Goal: Information Seeking & Learning: Check status

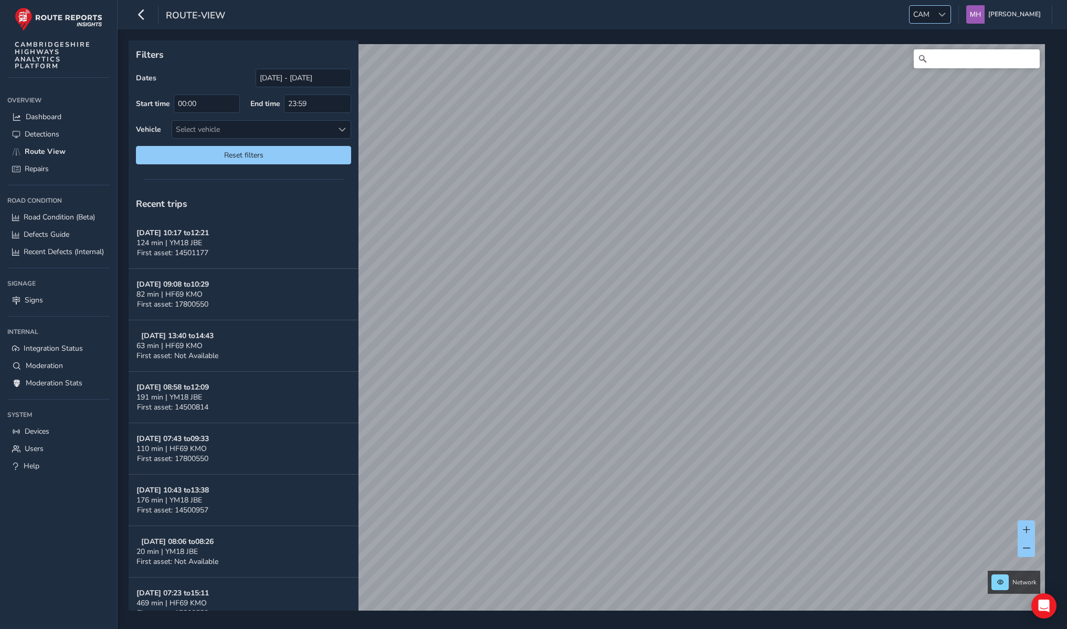
click at [945, 11] on span at bounding box center [941, 14] width 7 height 7
click at [932, 94] on li "ESS" at bounding box center [953, 98] width 73 height 17
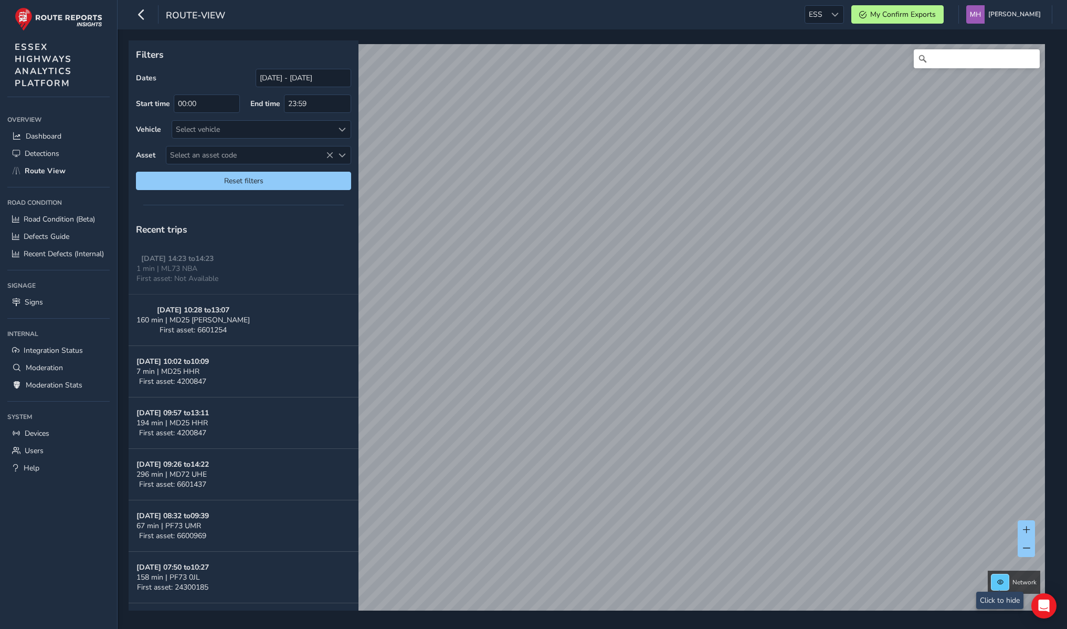
click at [998, 579] on span at bounding box center [1000, 582] width 6 height 6
click at [997, 581] on span at bounding box center [1000, 582] width 6 height 6
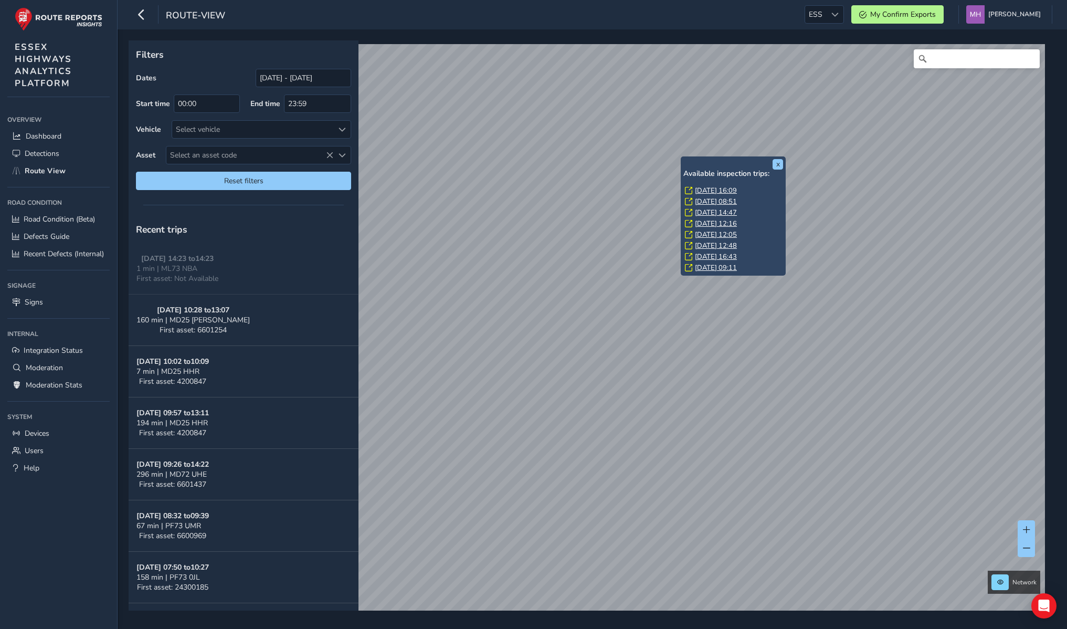
click at [704, 189] on link "Wed, 10 Sep, 16:09" at bounding box center [716, 190] width 42 height 9
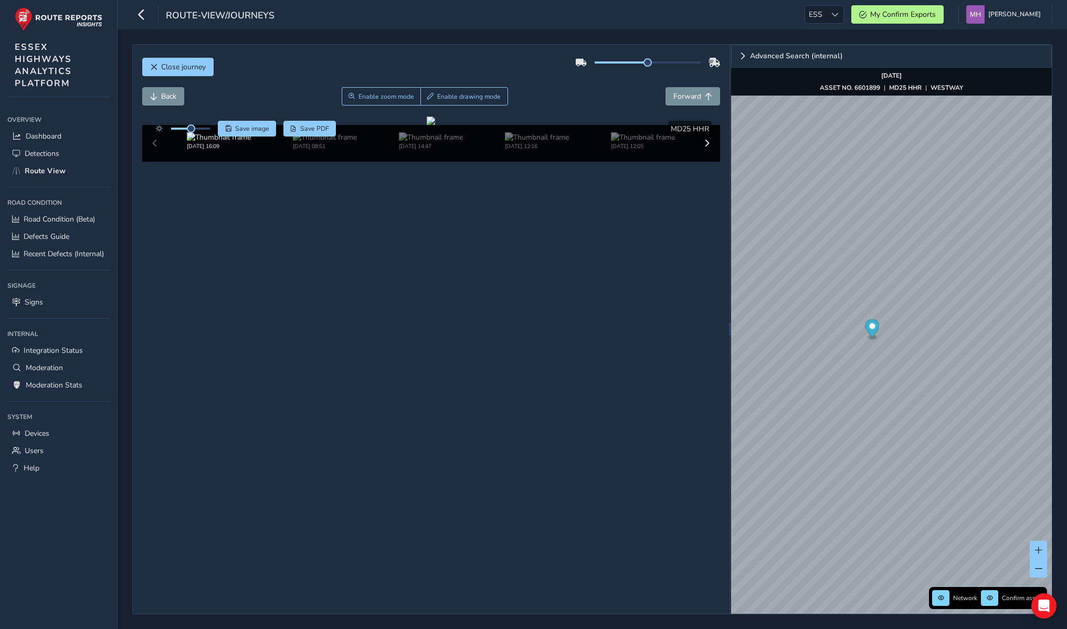
click at [357, 19] on div "route-view/journeys ESS ESS My Confirm Exports Mikko Haavisto Colour Scheme: Da…" at bounding box center [592, 14] width 949 height 29
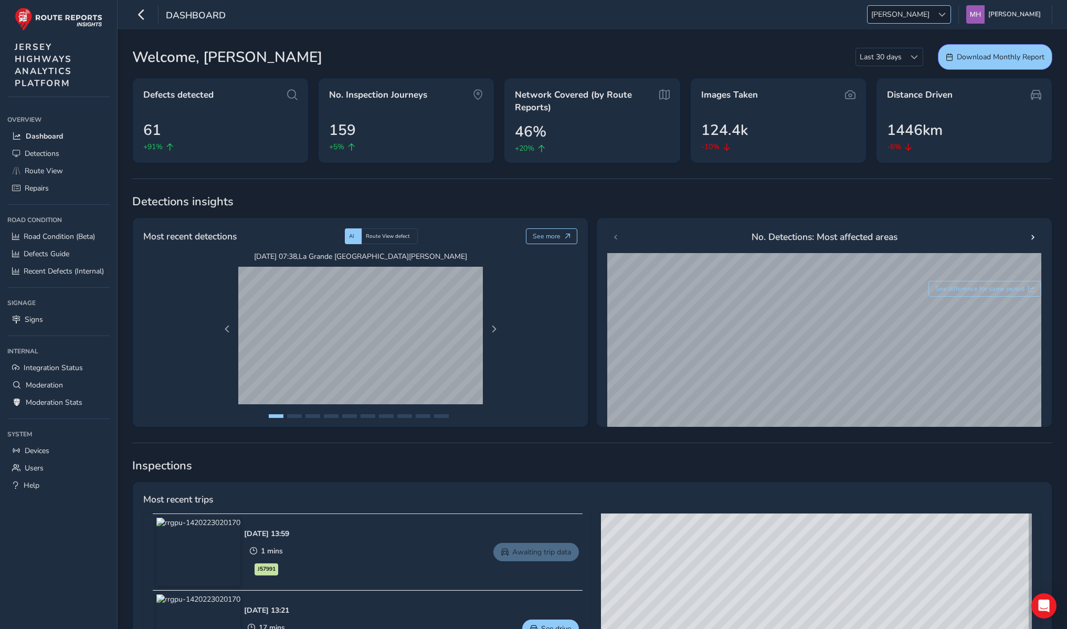
click at [942, 15] on div at bounding box center [941, 14] width 17 height 17
click at [940, 74] on li "NR" at bounding box center [958, 75] width 73 height 17
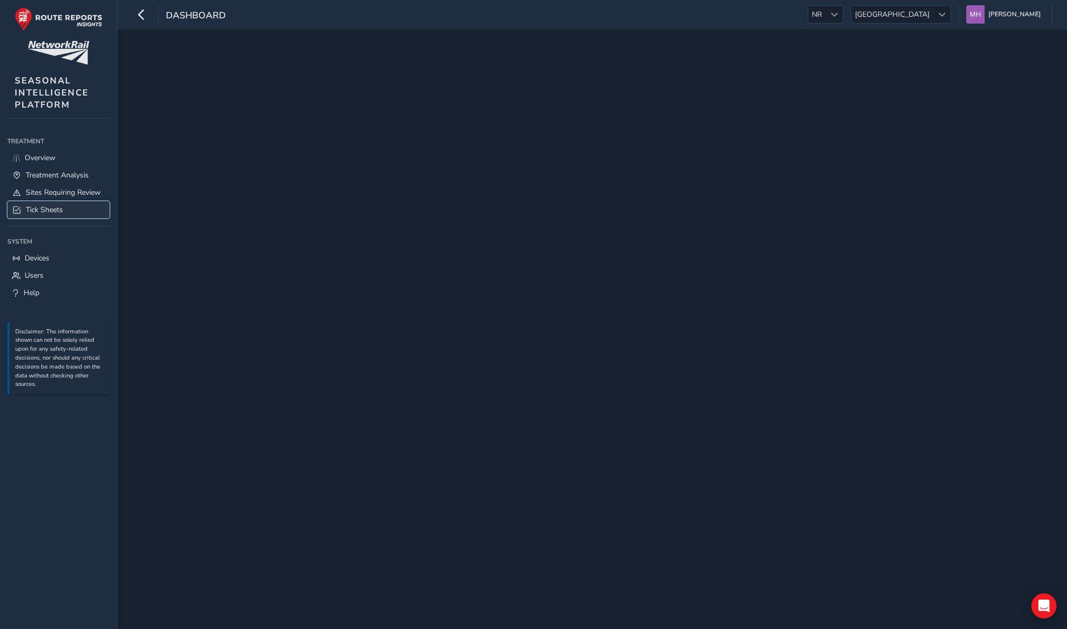
click at [48, 208] on span "Tick Sheets" at bounding box center [44, 210] width 37 height 10
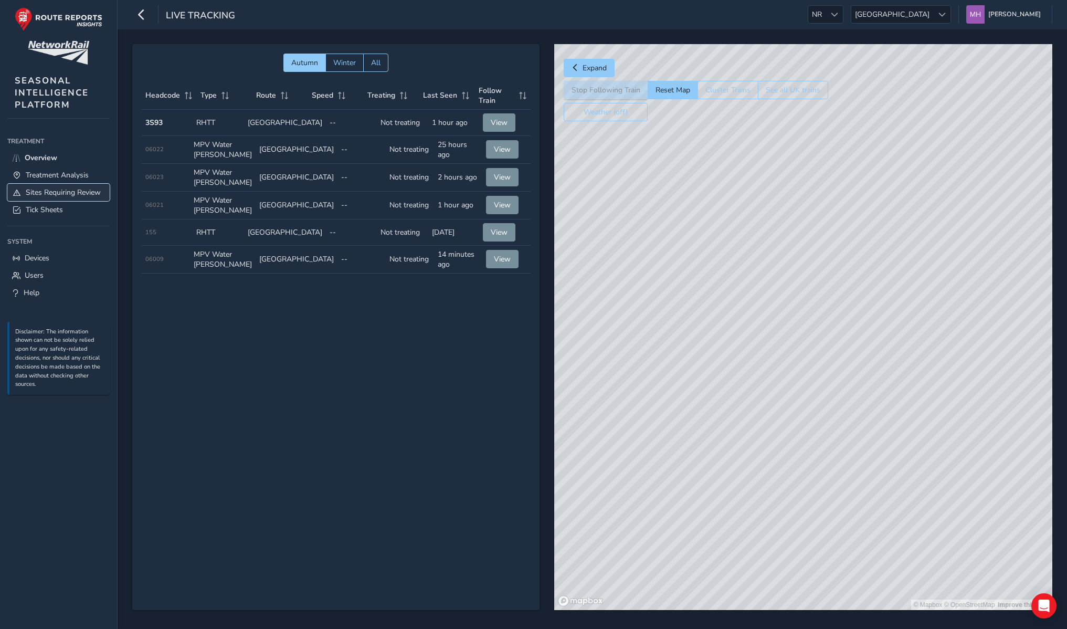
click at [54, 198] on link "Sites Requiring Review" at bounding box center [58, 192] width 102 height 17
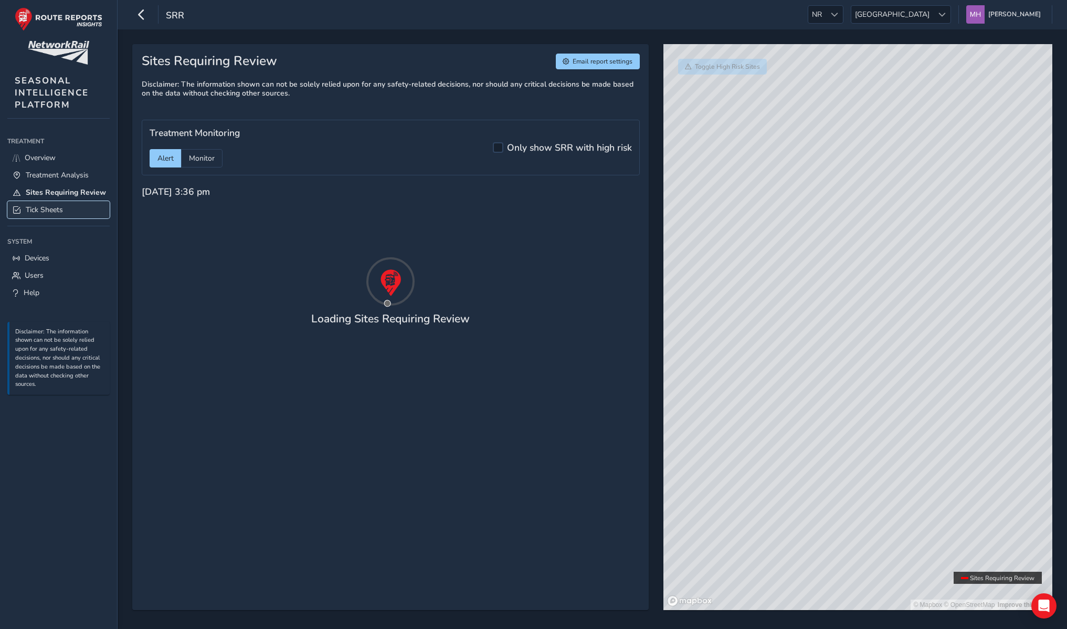
click at [59, 206] on span "Tick Sheets" at bounding box center [44, 210] width 37 height 10
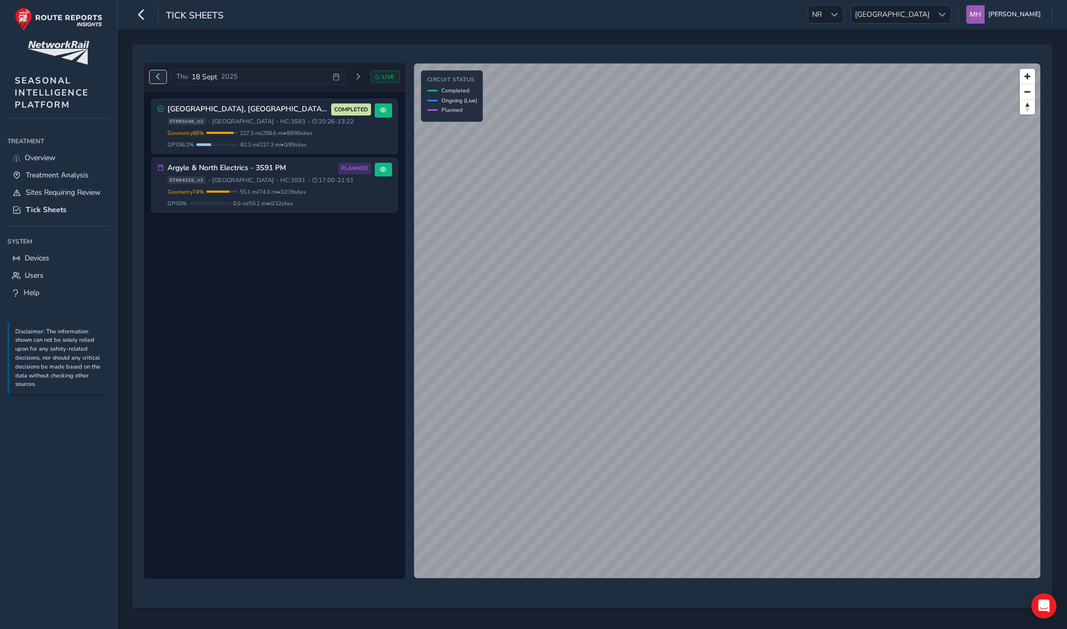
click at [161, 77] on button "Previous day" at bounding box center [158, 76] width 17 height 13
click at [922, 16] on span "Scotland" at bounding box center [892, 14] width 82 height 17
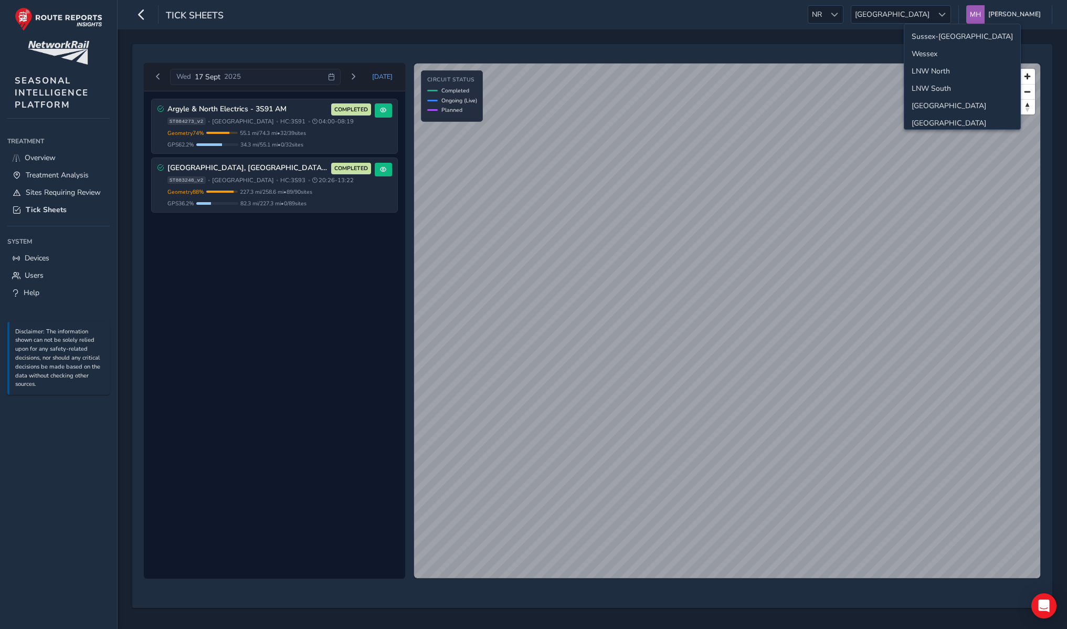
click at [928, 25] on ul "Sussex-Kent Wessex LNW North LNW South North and East Wales Western Scotland An…" at bounding box center [962, 131] width 116 height 215
click at [929, 34] on li "Sussex-[GEOGRAPHIC_DATA]" at bounding box center [962, 36] width 116 height 17
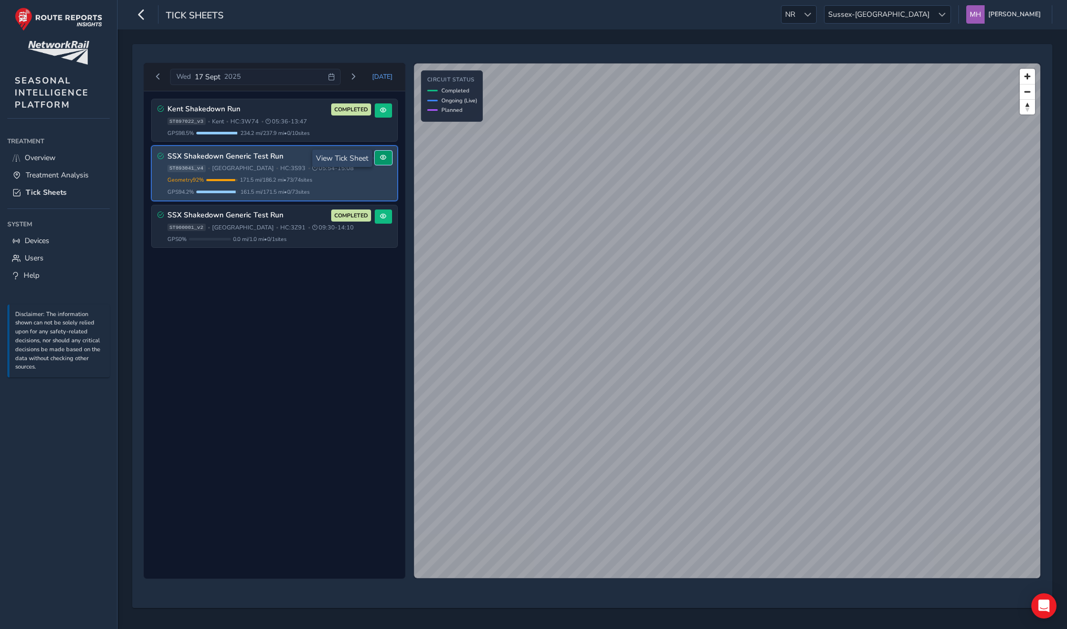
click at [381, 158] on span at bounding box center [383, 157] width 6 height 6
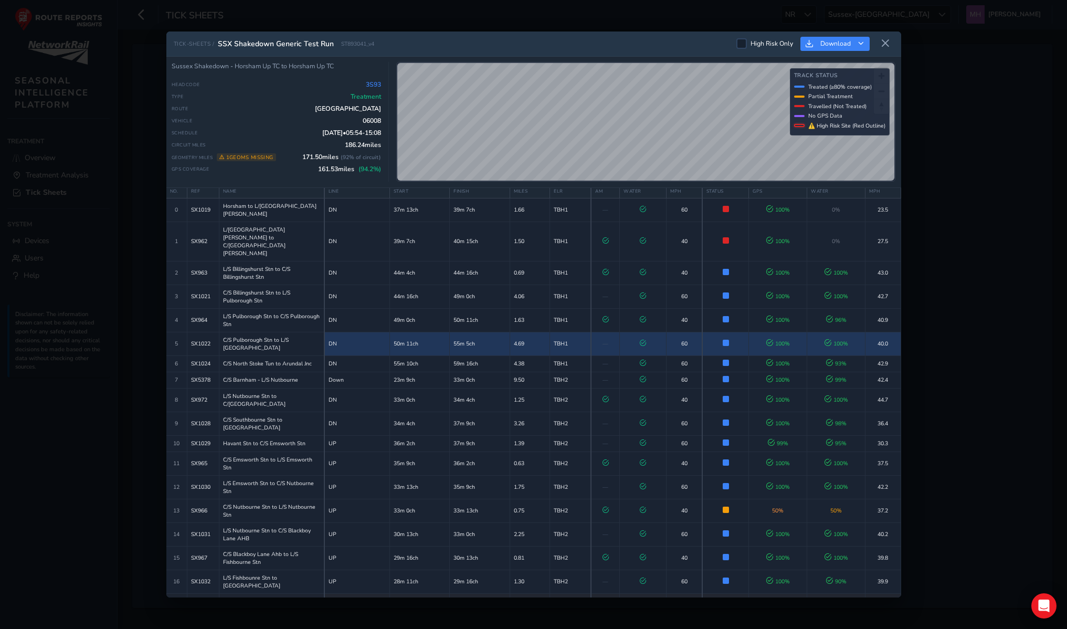
scroll to position [20, 0]
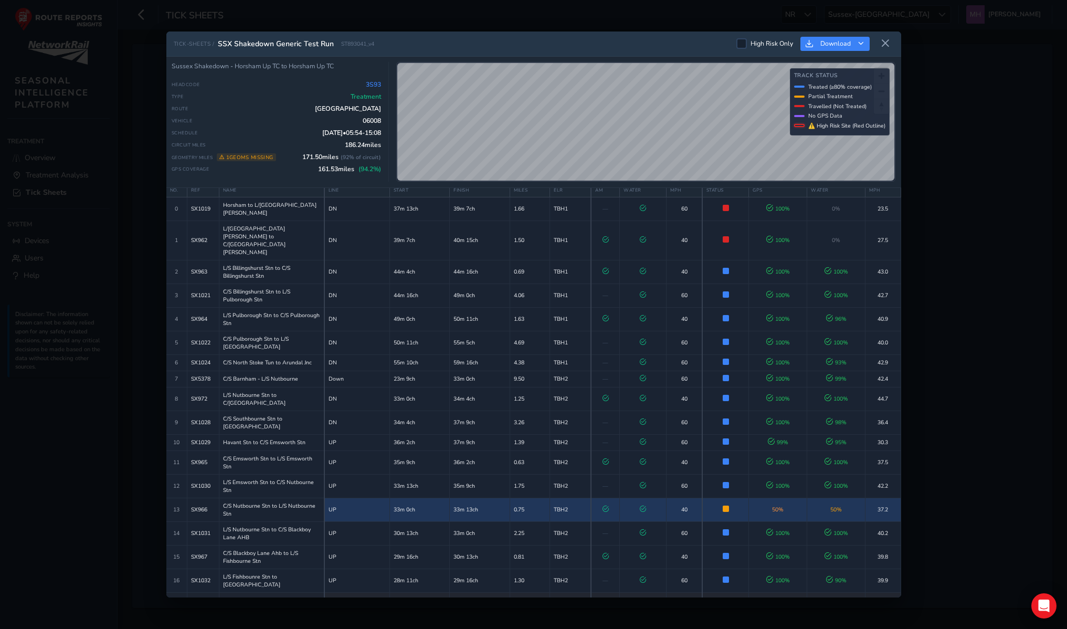
click at [628, 497] on td at bounding box center [643, 509] width 47 height 24
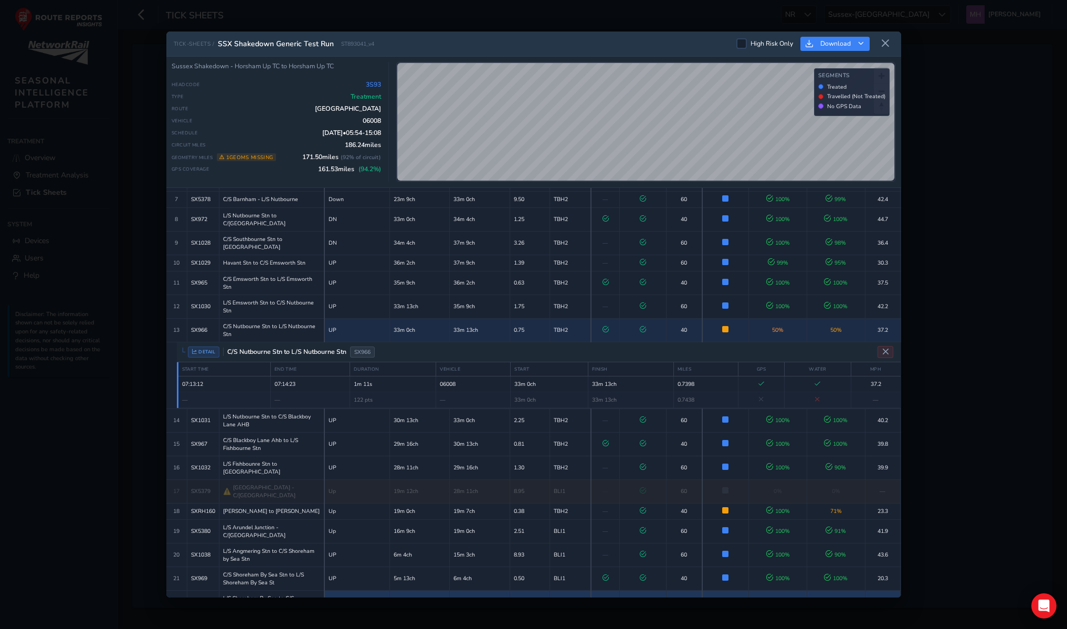
scroll to position [171, 0]
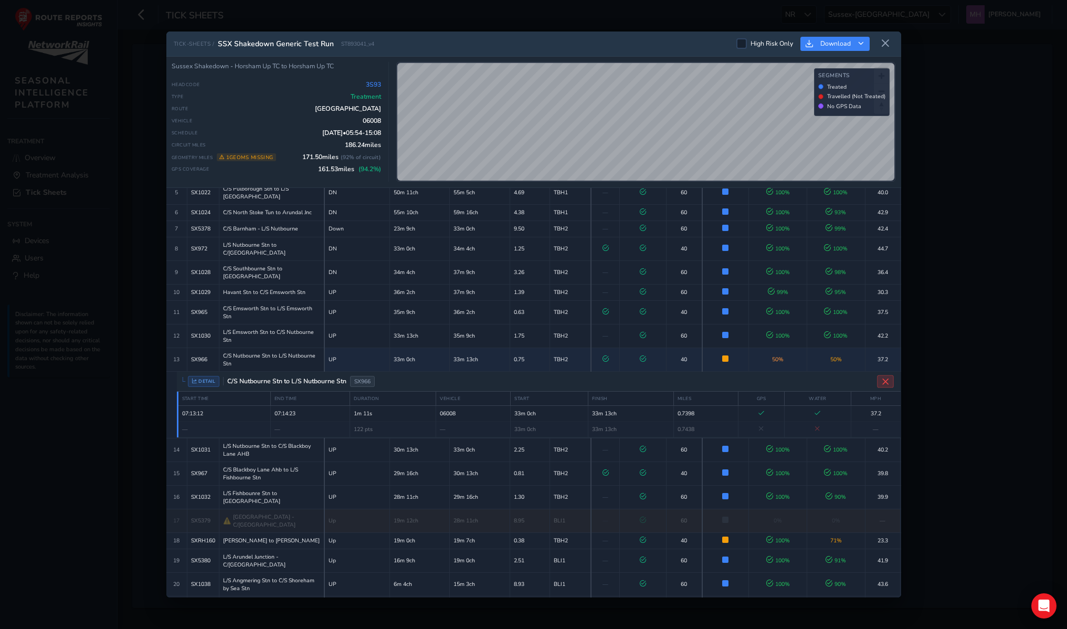
click at [883, 377] on icon "Close detail view" at bounding box center [885, 381] width 8 height 8
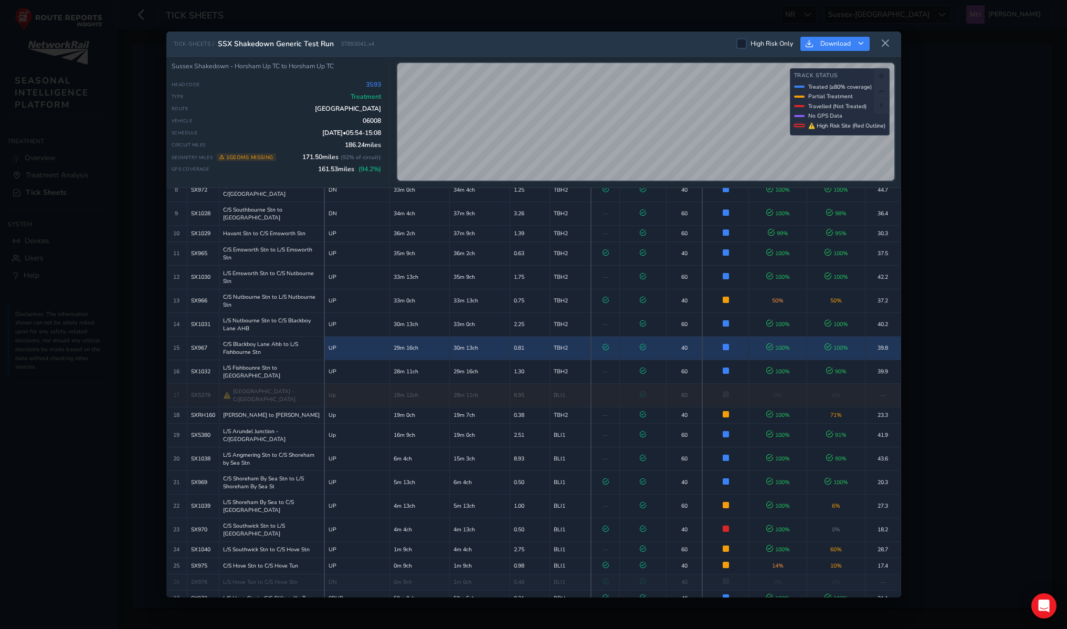
scroll to position [240, 0]
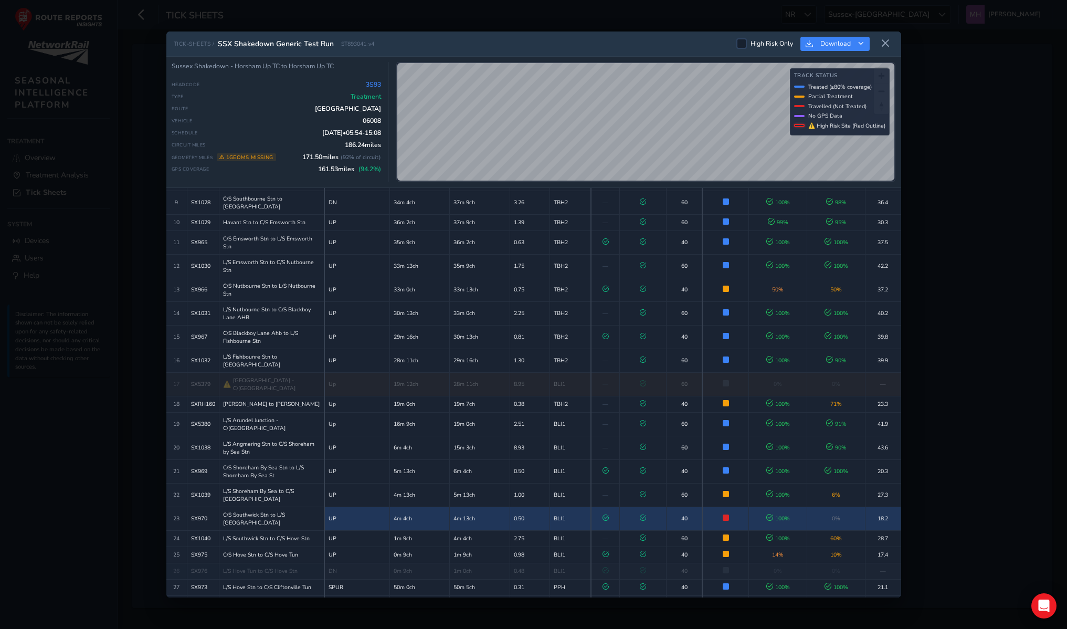
click at [661, 506] on td at bounding box center [643, 518] width 47 height 24
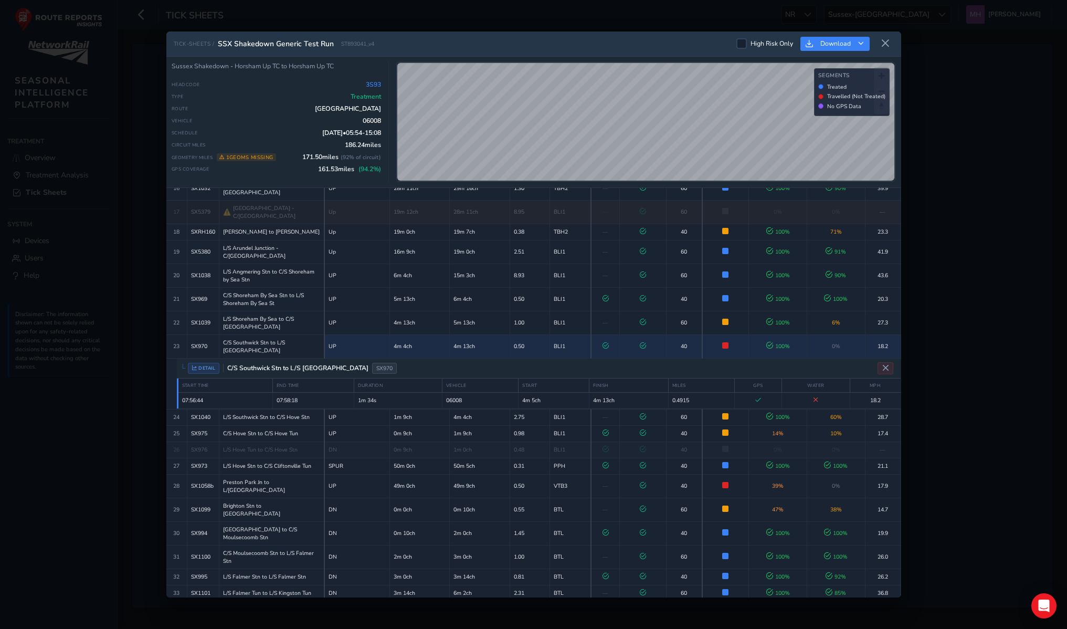
scroll to position [304, 0]
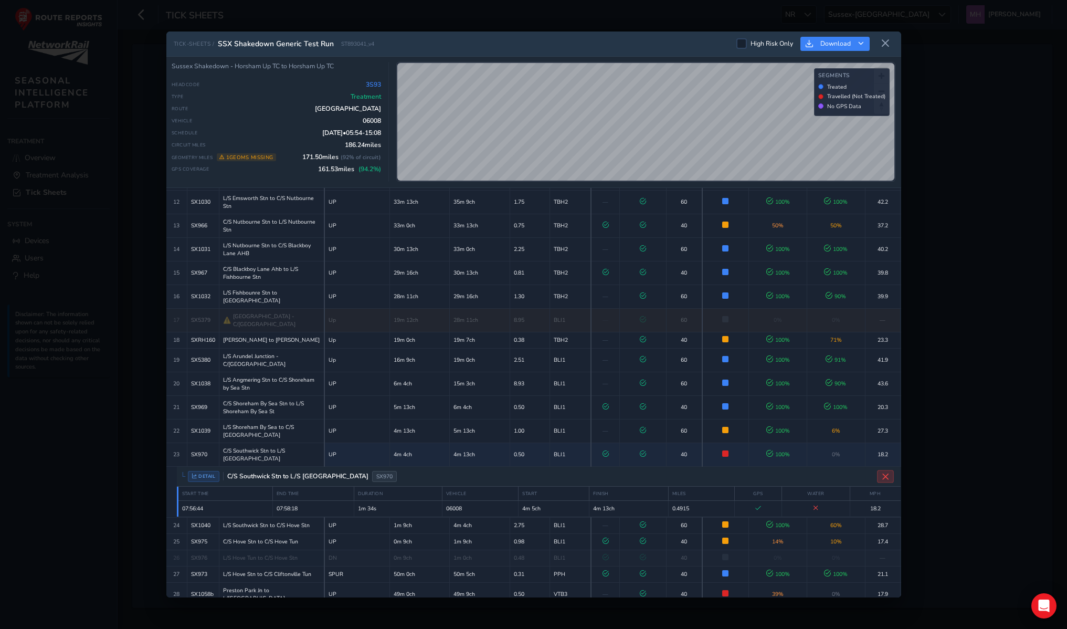
click at [882, 472] on icon "Close detail view" at bounding box center [885, 476] width 8 height 8
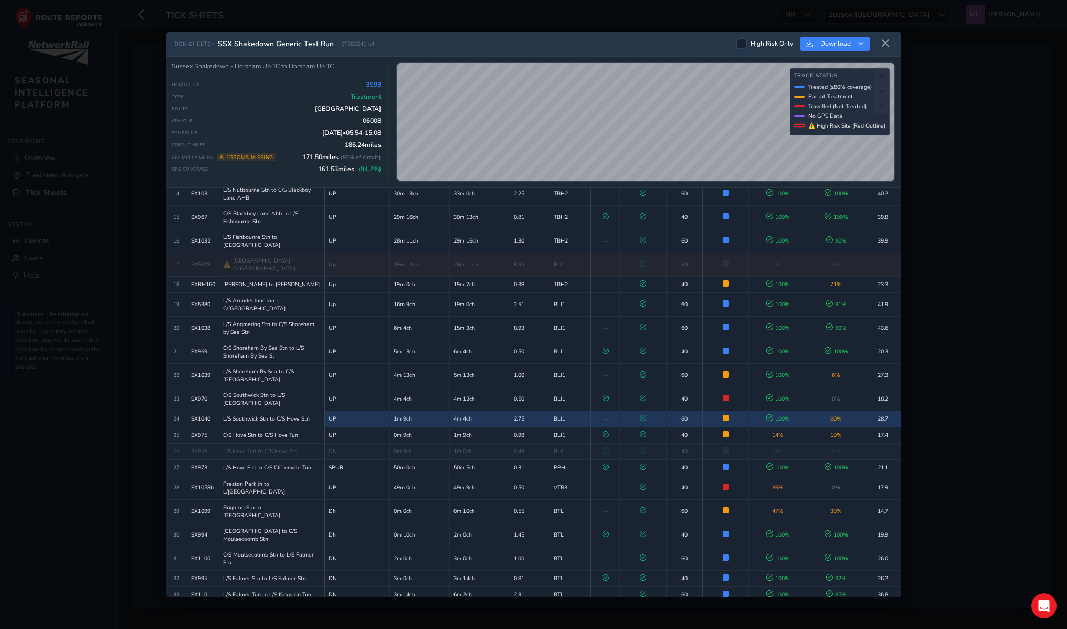
scroll to position [361, 0]
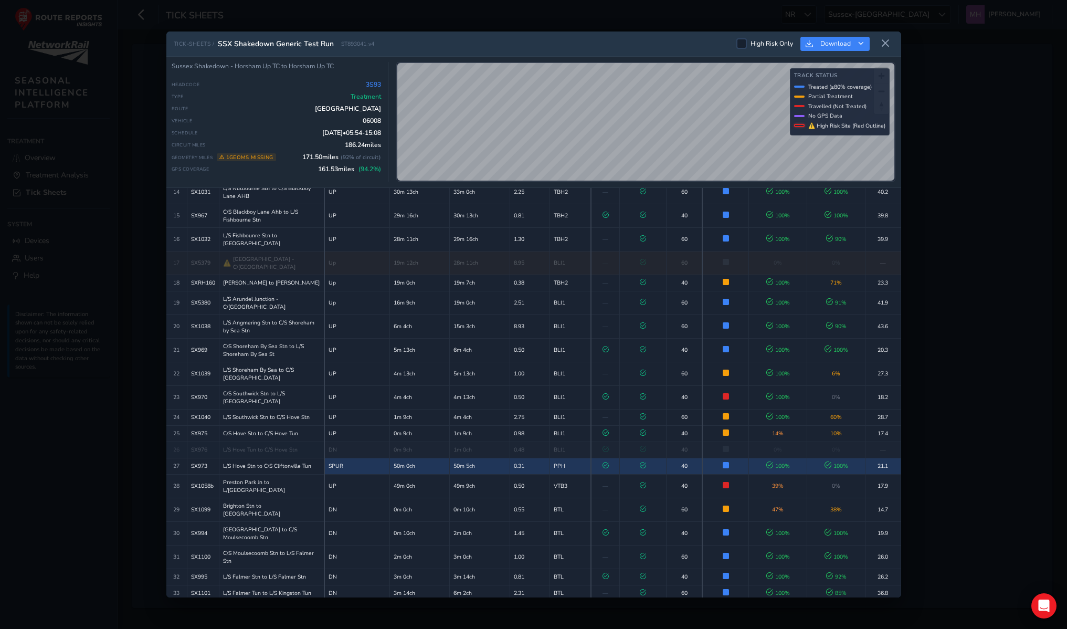
click at [708, 457] on td "Successfully Treated 100% of track covered with treatment" at bounding box center [725, 465] width 47 height 16
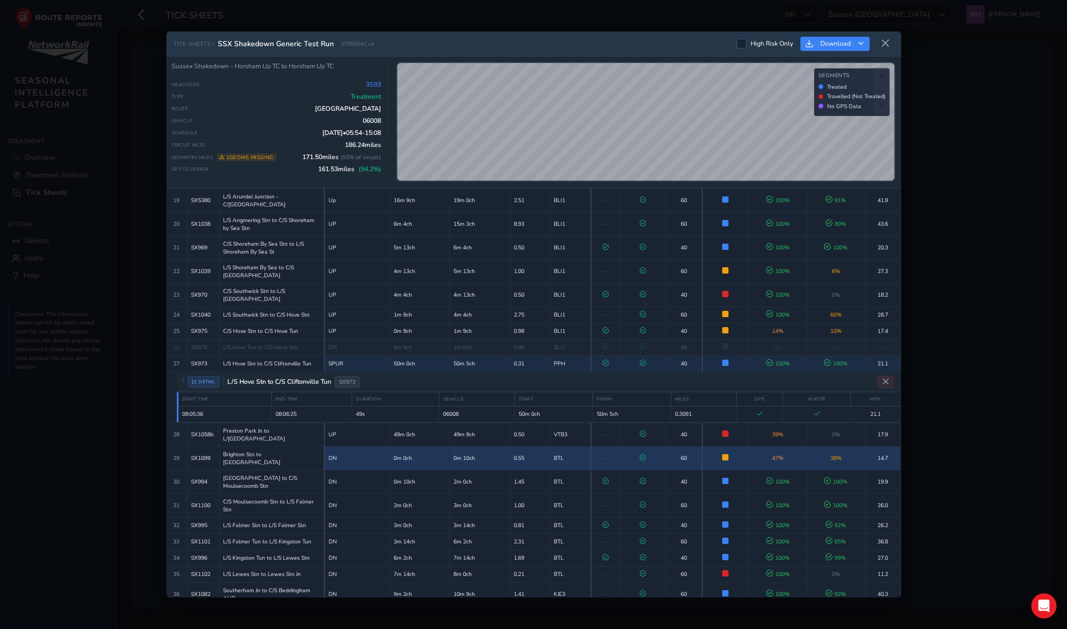
scroll to position [456, 0]
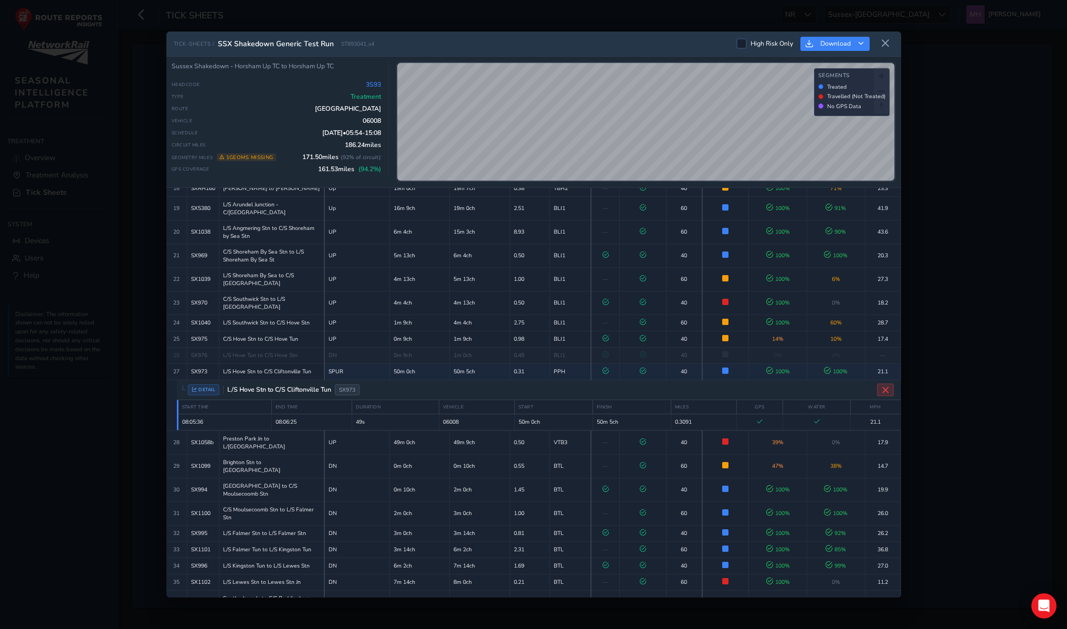
click at [887, 386] on icon "Close detail view" at bounding box center [885, 390] width 8 height 8
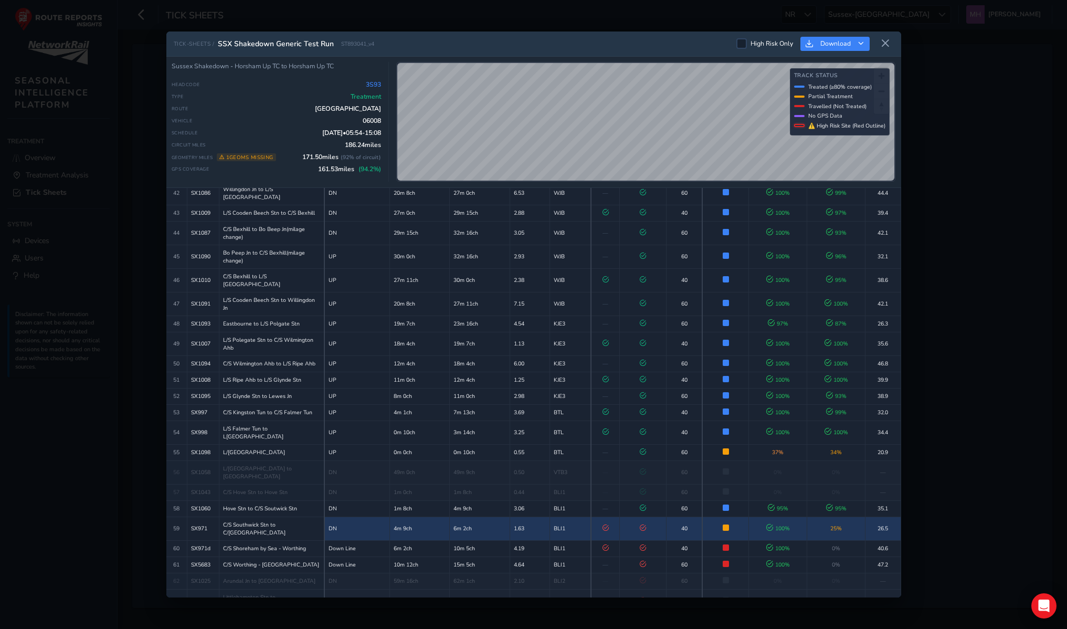
scroll to position [956, 0]
click at [673, 515] on td "40" at bounding box center [684, 527] width 36 height 24
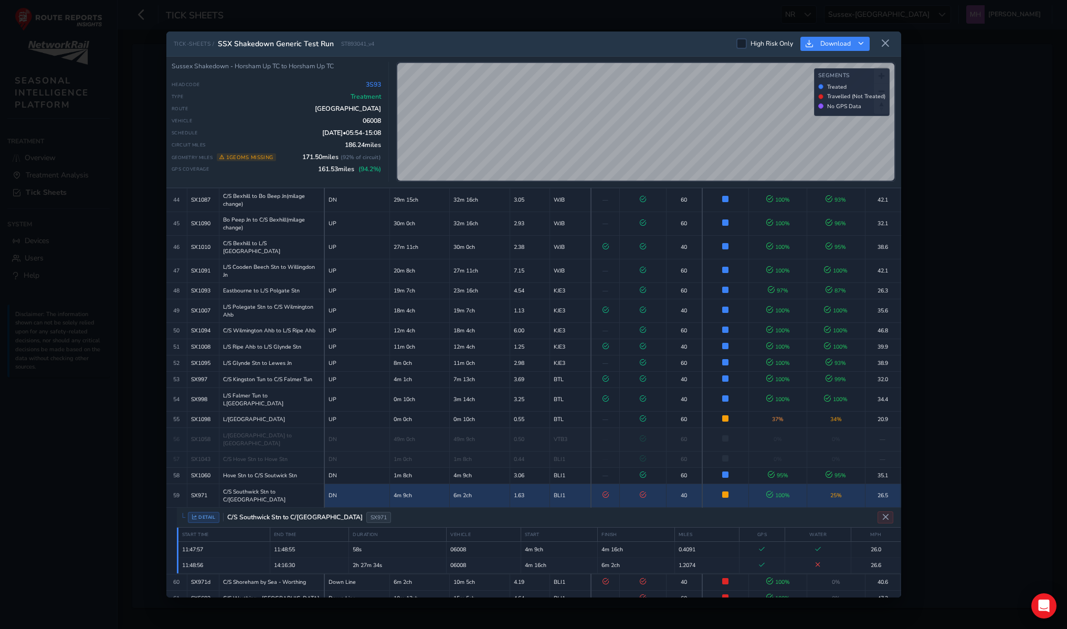
scroll to position [980, 0]
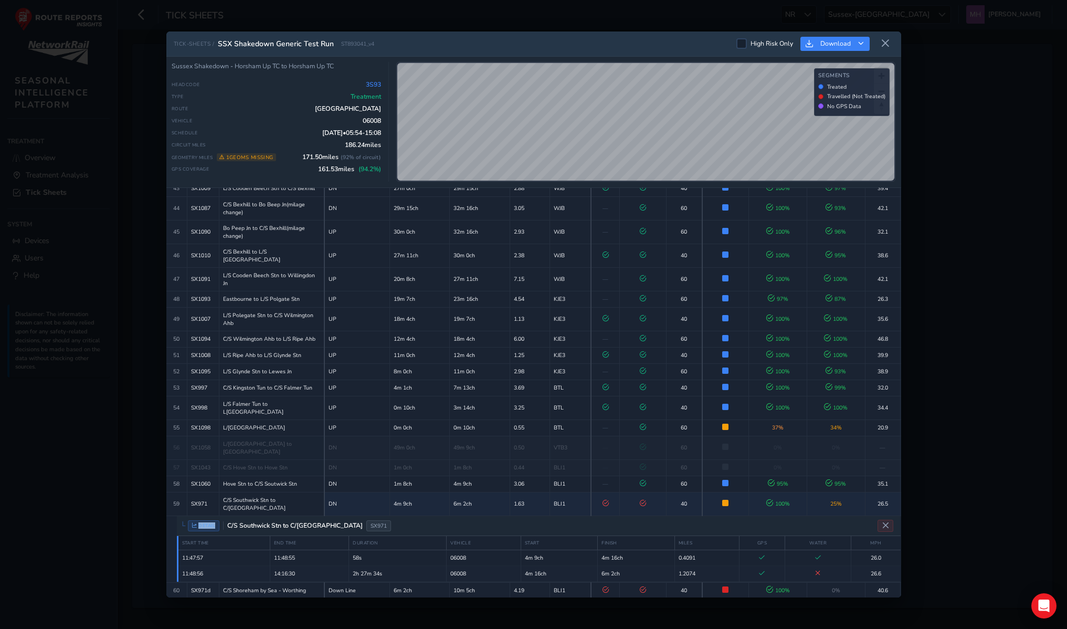
drag, startPoint x: 198, startPoint y: 423, endPoint x: 215, endPoint y: 423, distance: 16.3
click at [215, 520] on span "DETAIL" at bounding box center [204, 525] width 32 height 11
click at [211, 520] on span "DETAIL" at bounding box center [204, 525] width 32 height 11
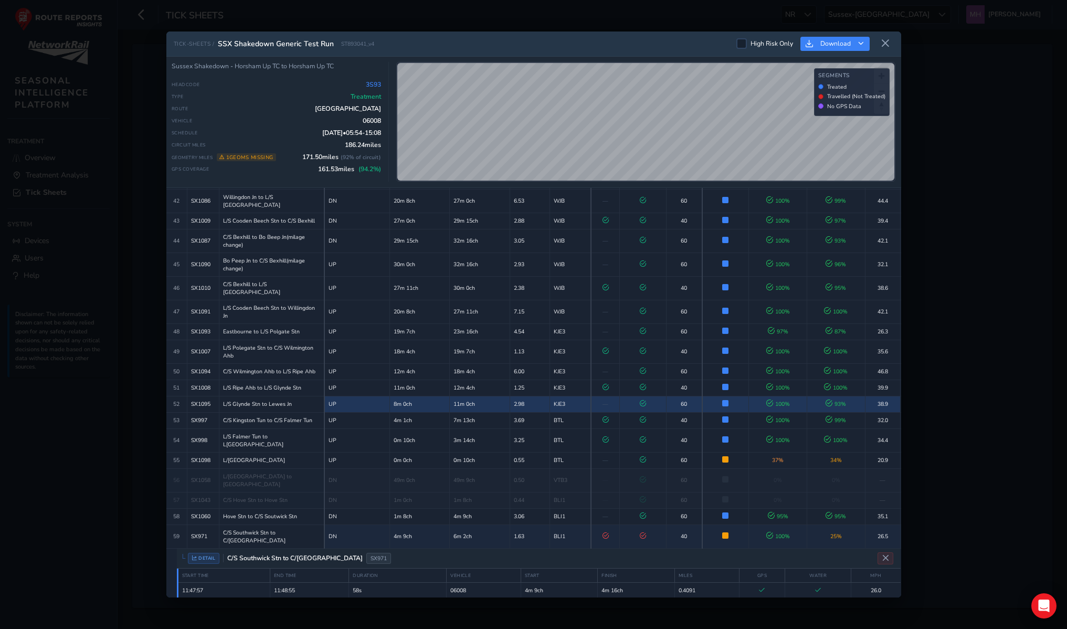
scroll to position [947, 0]
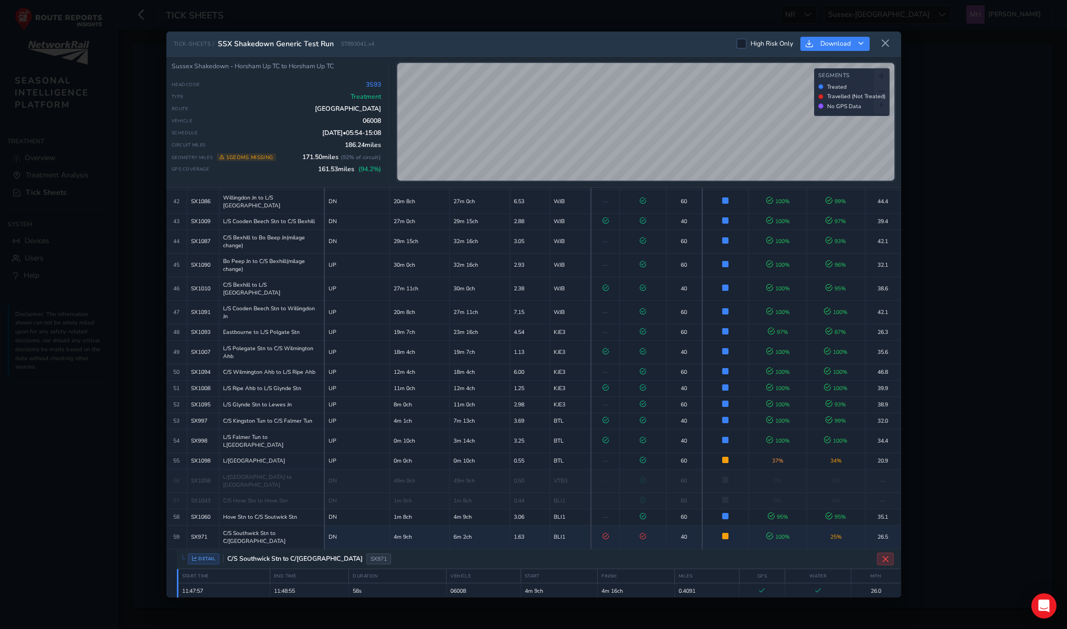
click at [885, 555] on icon "Close detail view" at bounding box center [885, 559] width 8 height 8
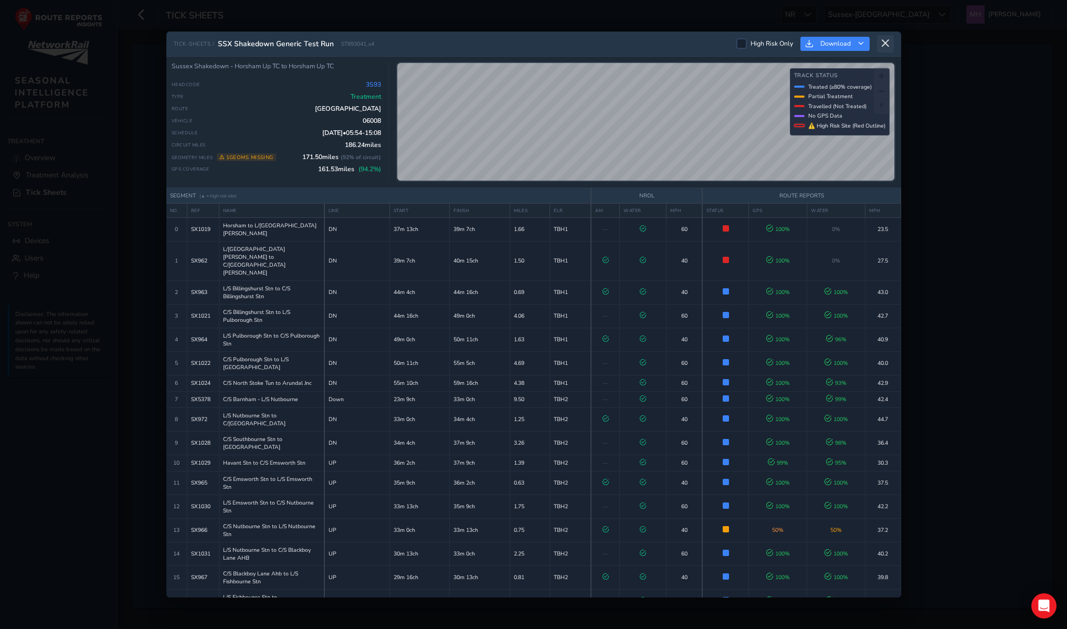
click at [883, 45] on icon at bounding box center [884, 43] width 9 height 9
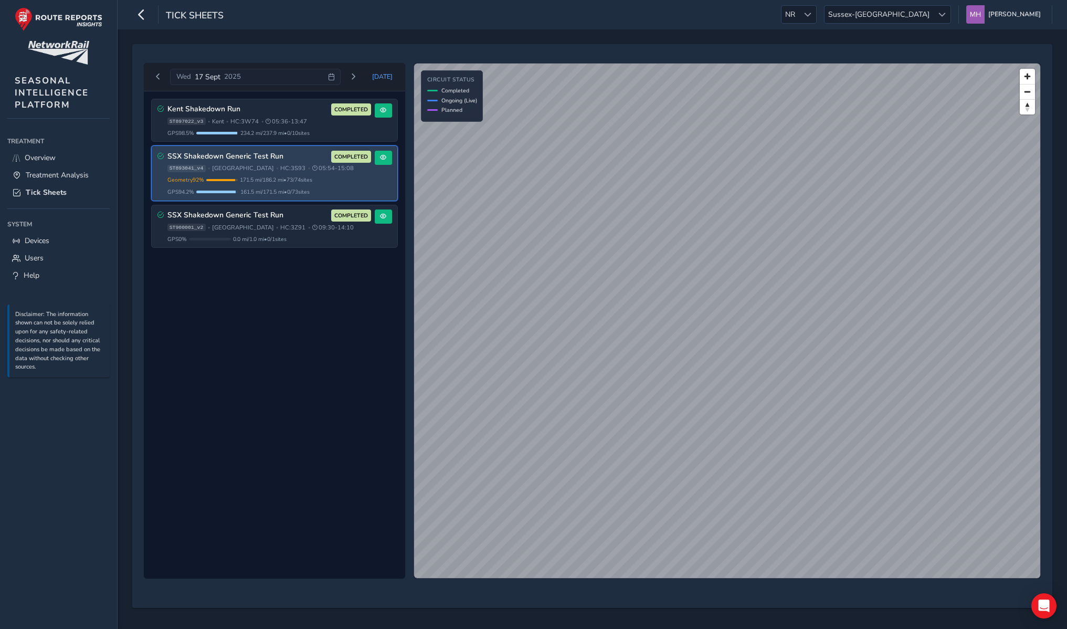
click at [317, 321] on div "Kent Shakedown Run COMPLETED ST897022_v3 • Kent • HC: 3W74 • 05:36 - 13:47 GPS …" at bounding box center [274, 334] width 261 height 487
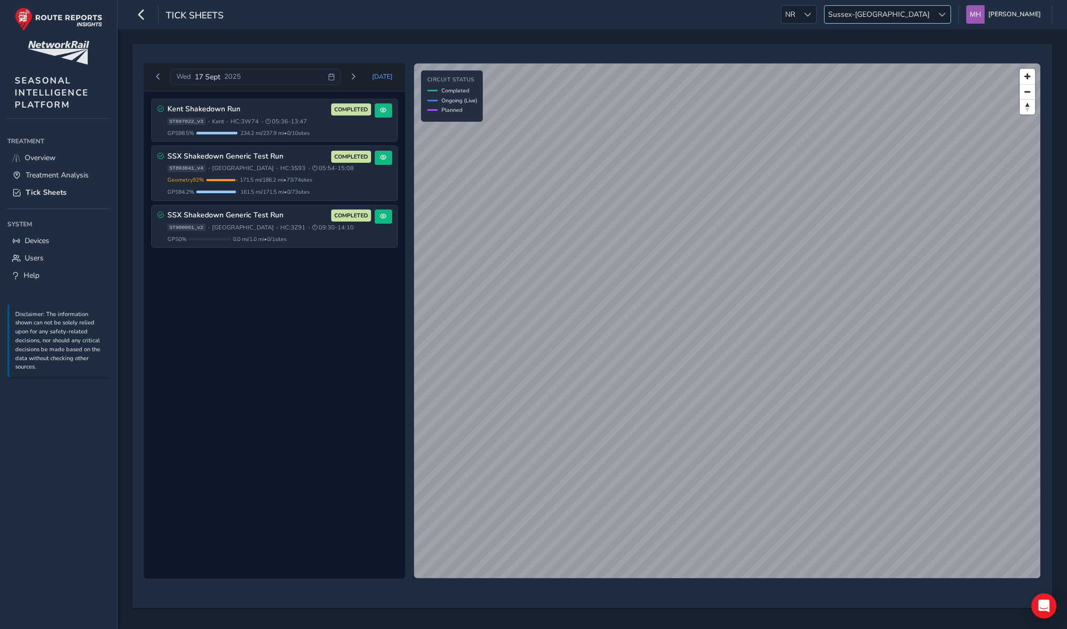
click at [904, 14] on span "Sussex-[GEOGRAPHIC_DATA]" at bounding box center [878, 14] width 109 height 17
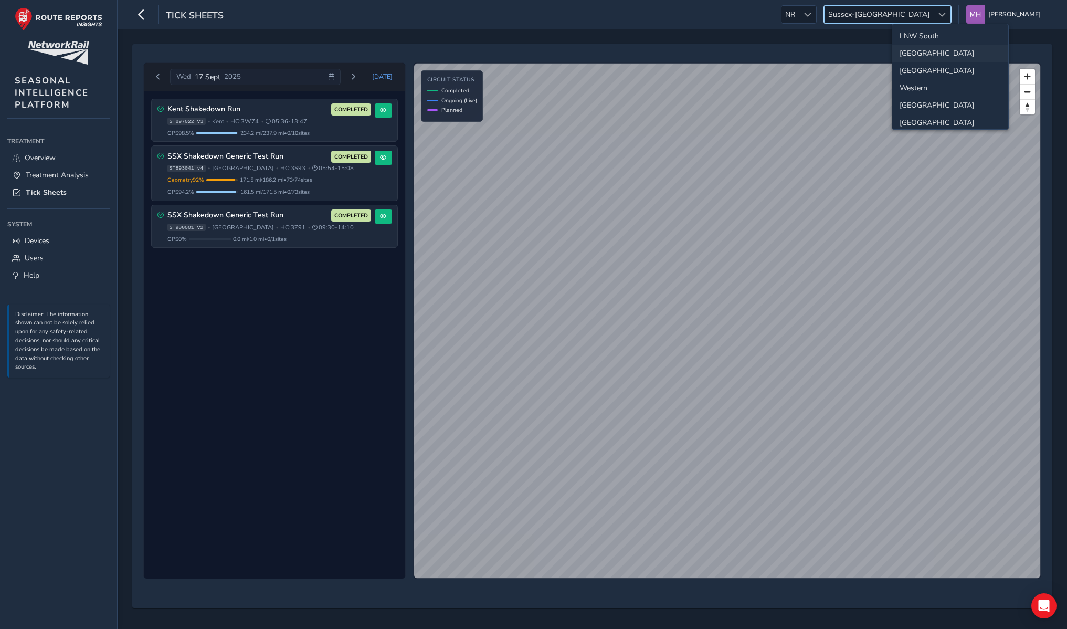
scroll to position [55, 0]
click at [920, 99] on li "Scotland" at bounding box center [950, 102] width 116 height 17
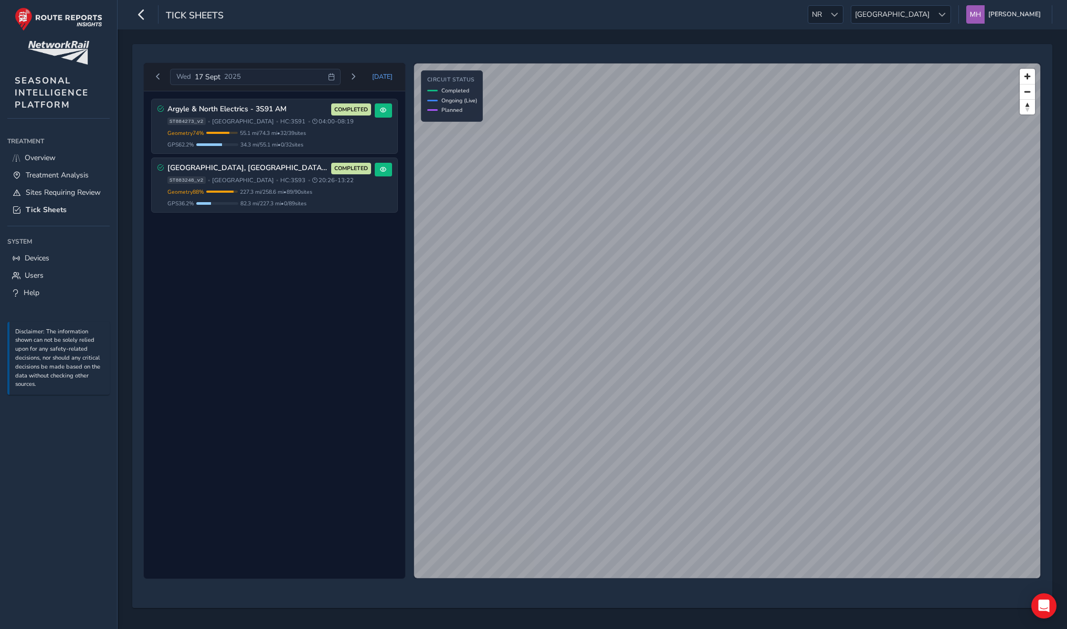
click at [335, 75] on icon at bounding box center [331, 76] width 7 height 7
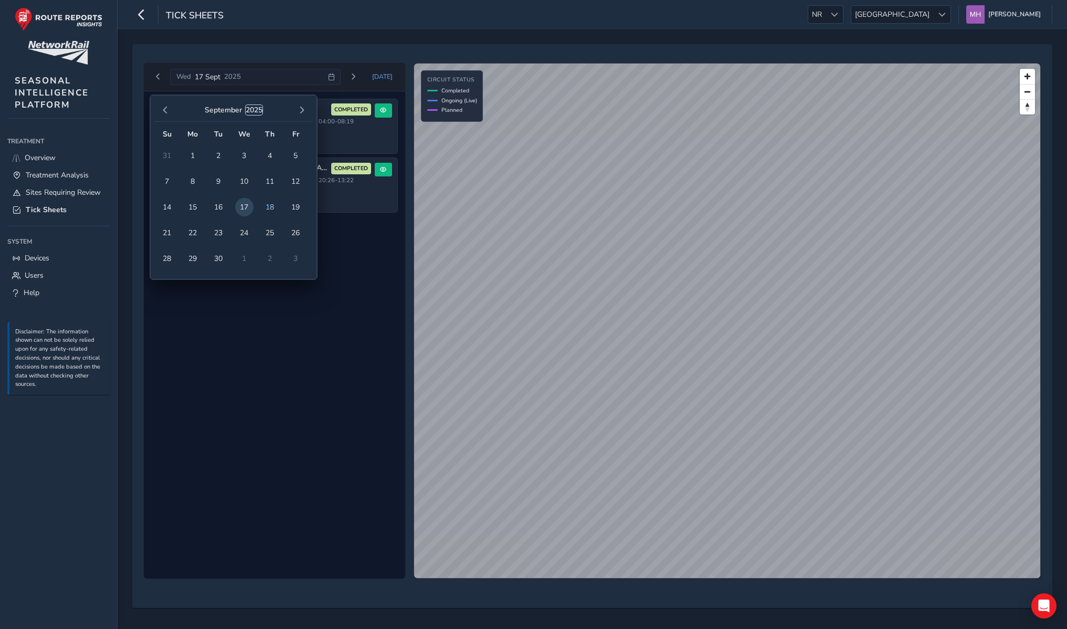
click at [261, 108] on button "2025" at bounding box center [254, 110] width 17 height 10
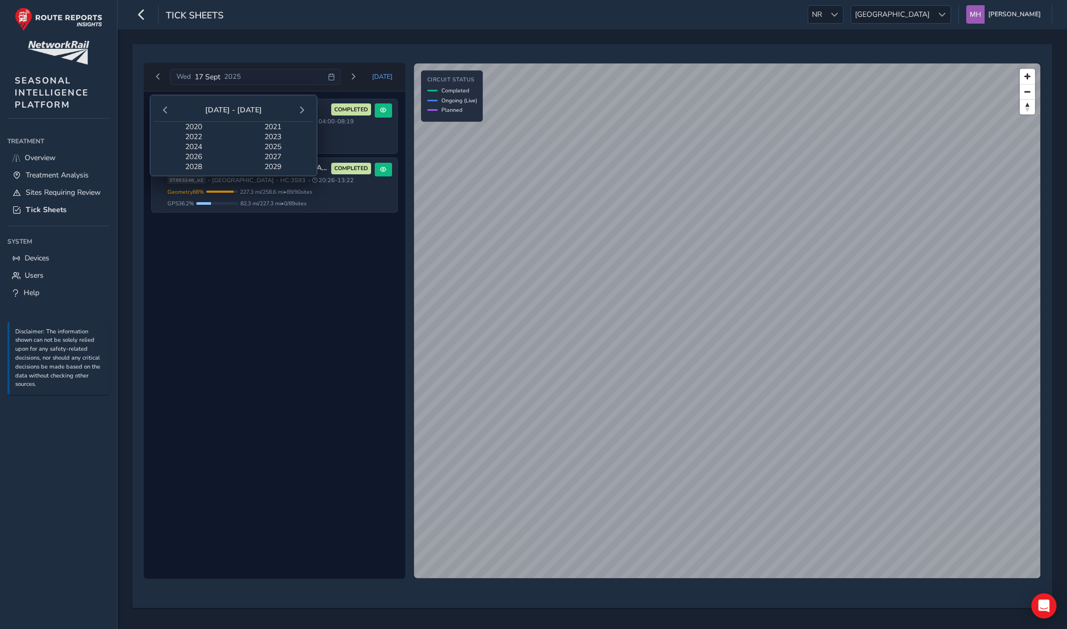
click at [198, 147] on span "2024" at bounding box center [193, 147] width 79 height 10
click at [243, 186] on span "Nov" at bounding box center [233, 185] width 53 height 17
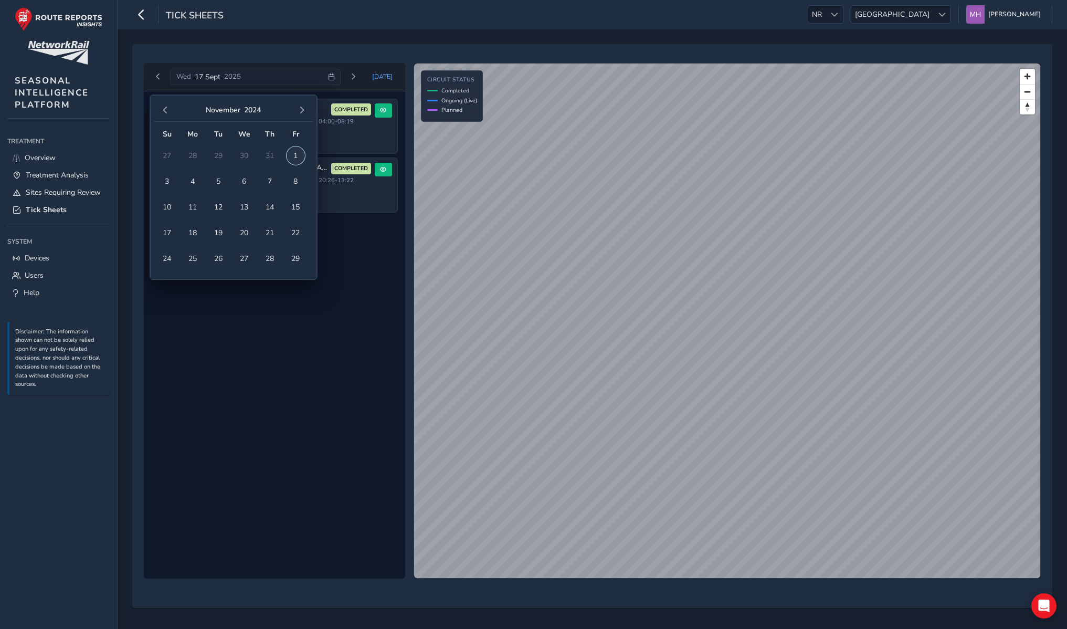
click at [294, 154] on span "1" at bounding box center [295, 155] width 18 height 18
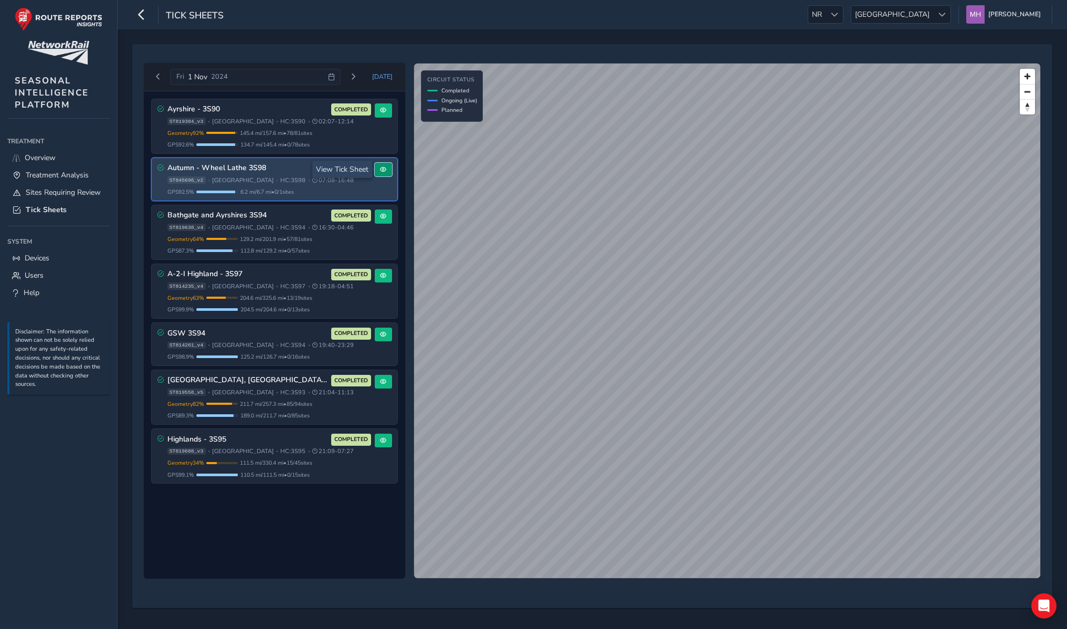
click at [381, 170] on span at bounding box center [383, 169] width 6 height 6
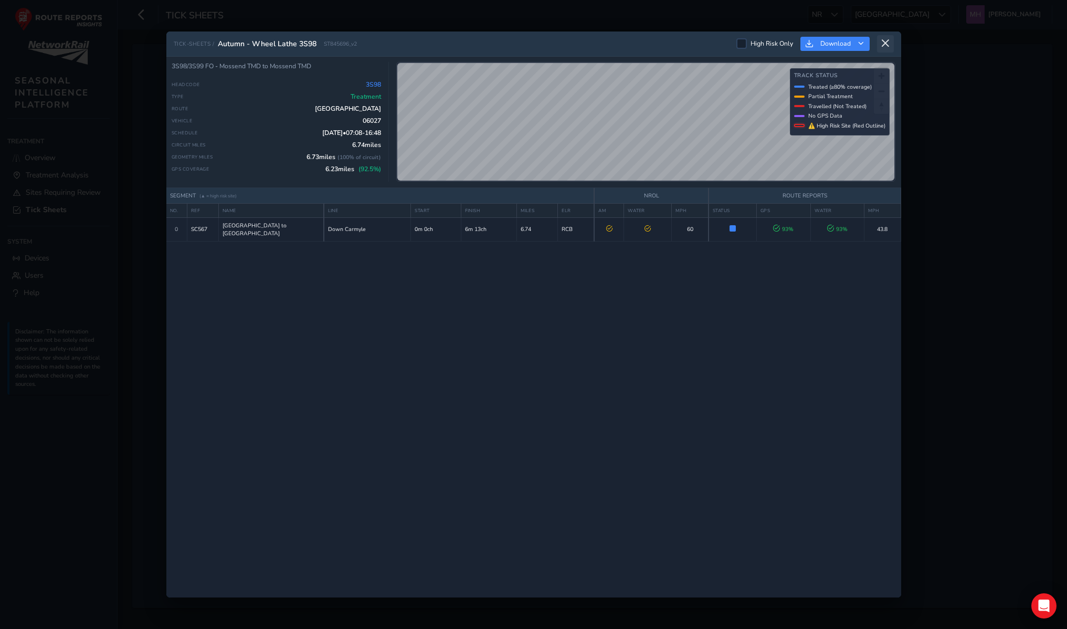
click at [885, 42] on icon at bounding box center [884, 43] width 9 height 9
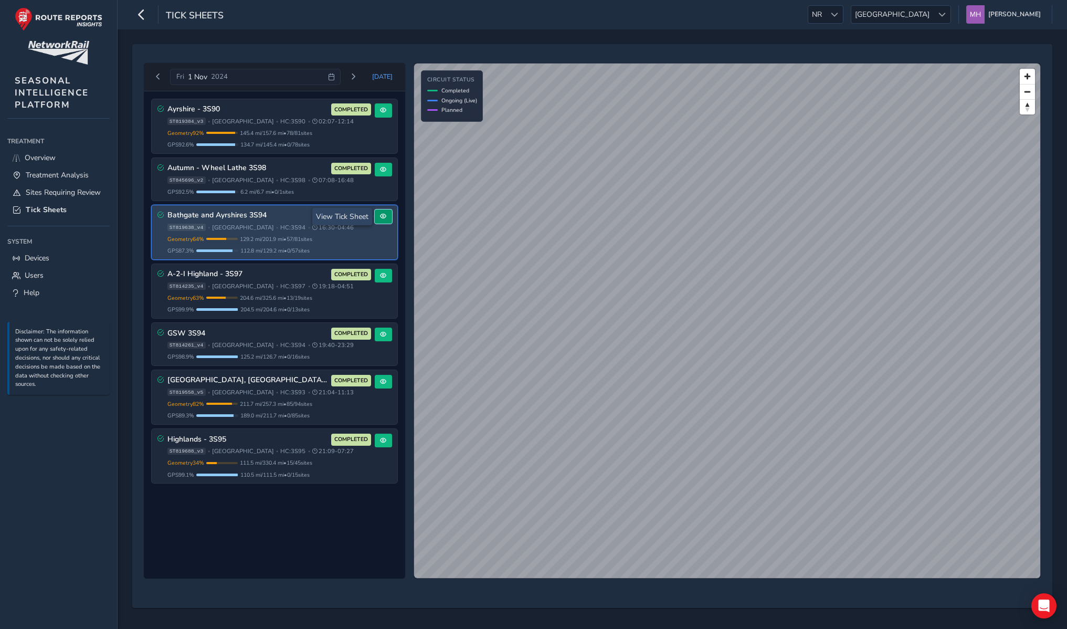
click at [380, 217] on span at bounding box center [383, 216] width 6 height 6
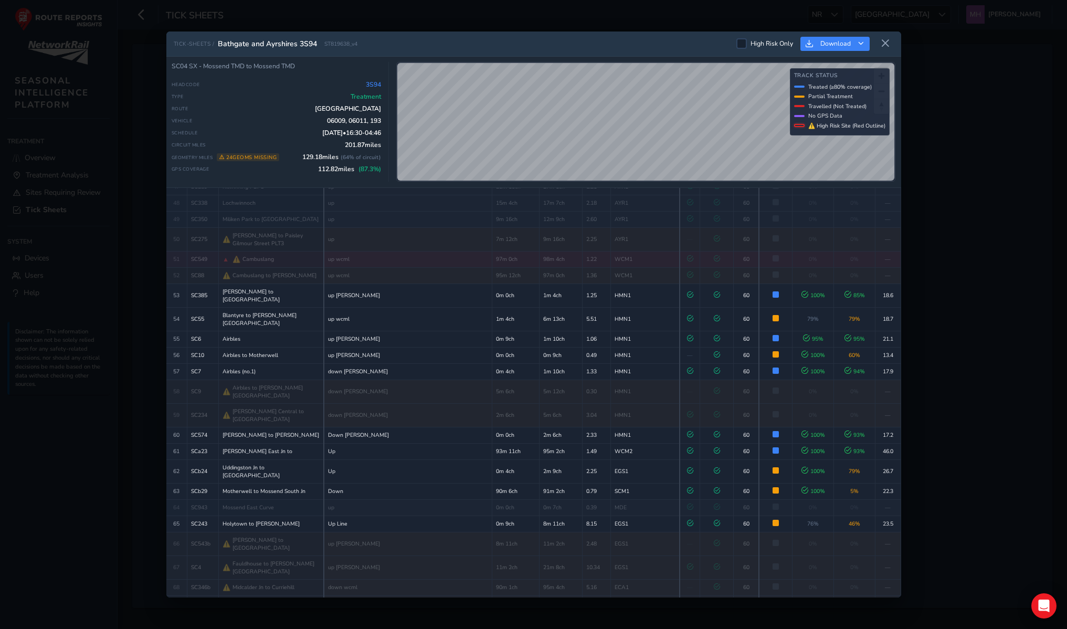
scroll to position [965, 0]
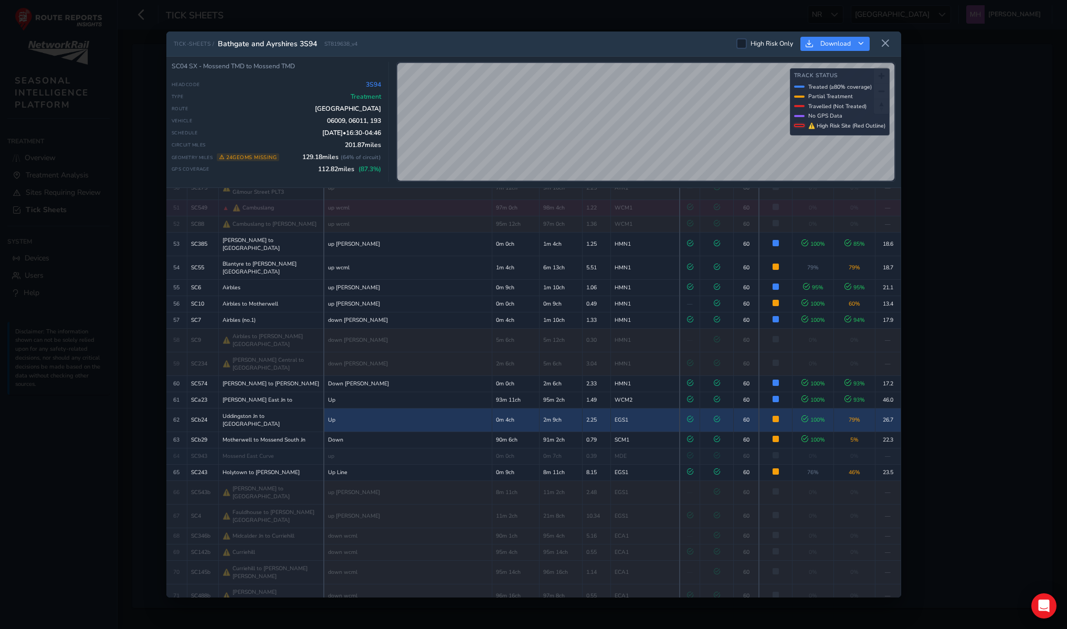
click at [539, 408] on td "2m 9ch" at bounding box center [560, 420] width 43 height 24
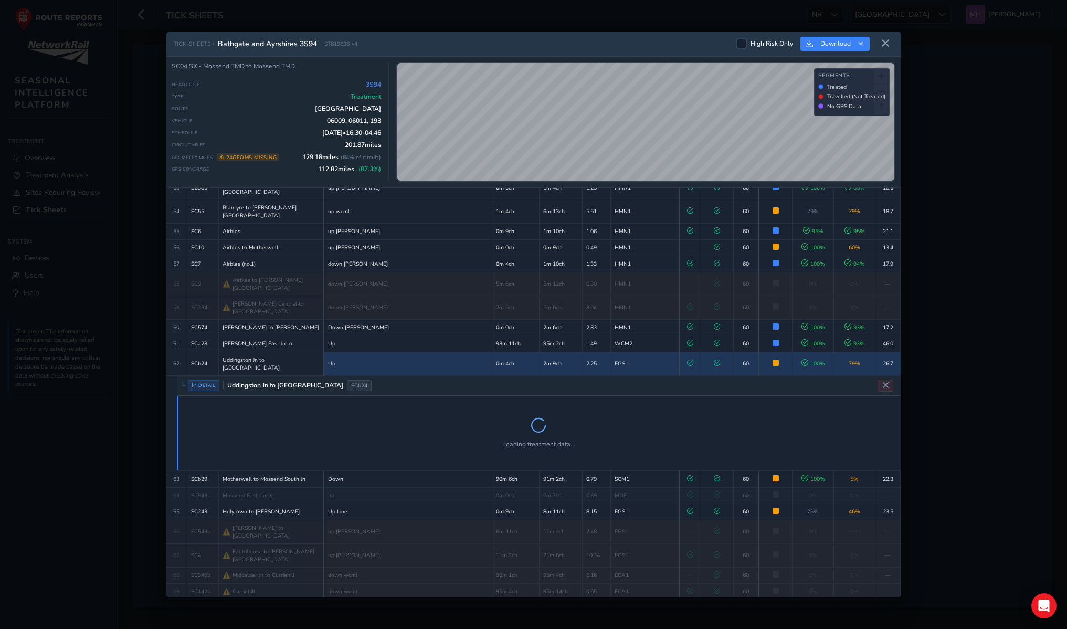
scroll to position [1046, 0]
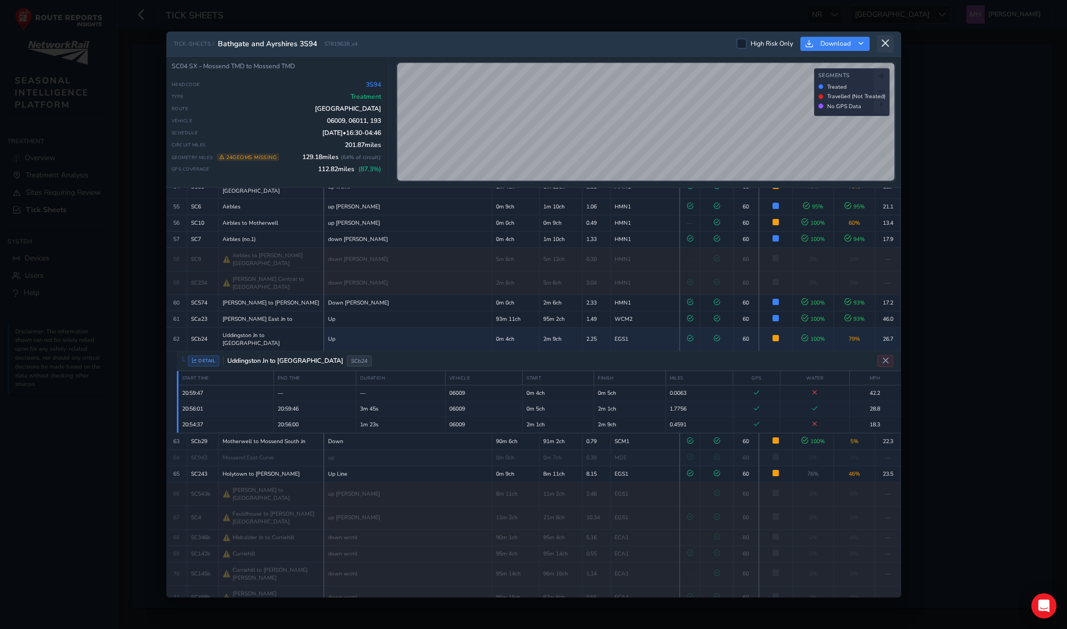
click at [890, 48] on button at bounding box center [885, 43] width 17 height 17
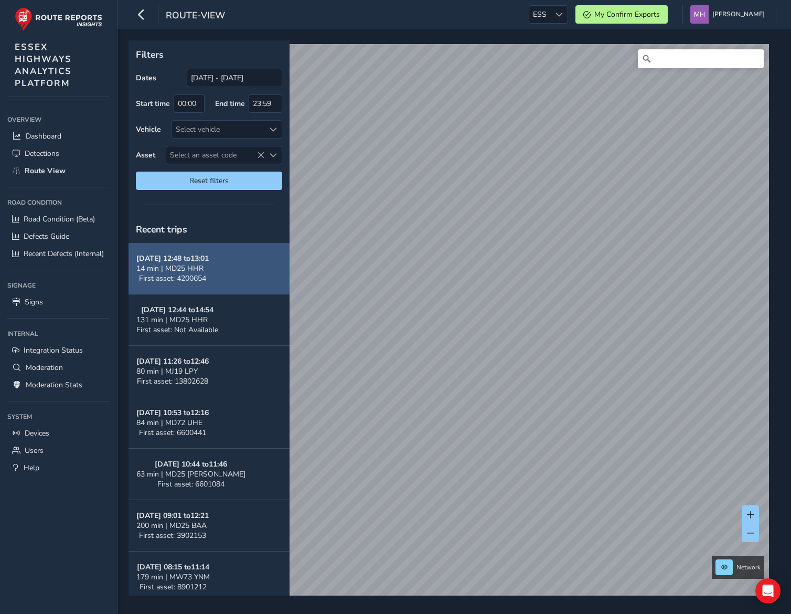
click at [204, 267] on div "14 min | MD25 HHR" at bounding box center [172, 268] width 72 height 10
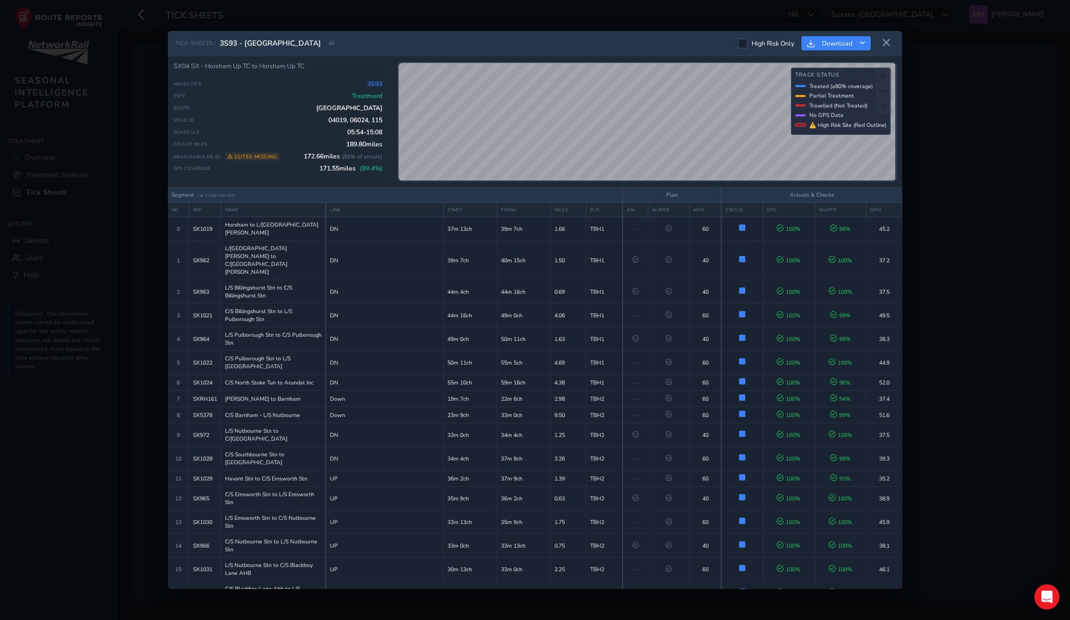
scroll to position [740, 0]
